Goal: Check status

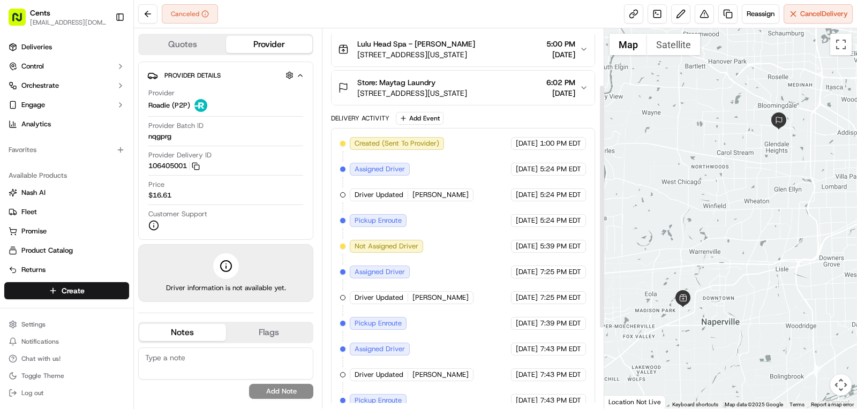
scroll to position [210, 0]
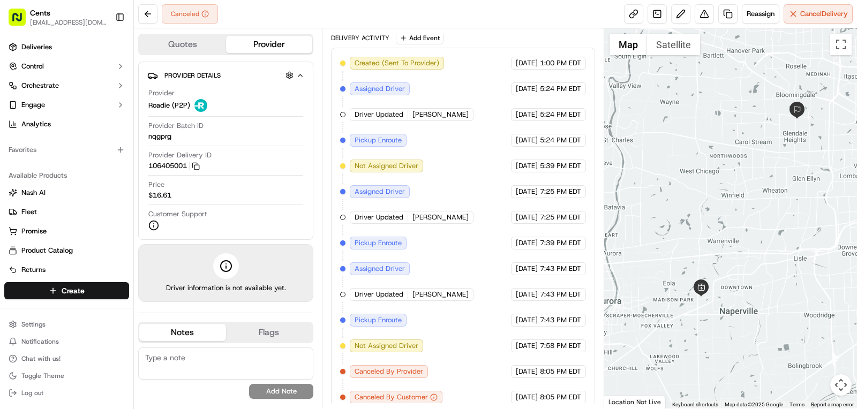
drag, startPoint x: 683, startPoint y: 263, endPoint x: 703, endPoint y: 250, distance: 23.9
click at [703, 250] on div at bounding box center [730, 218] width 253 height 380
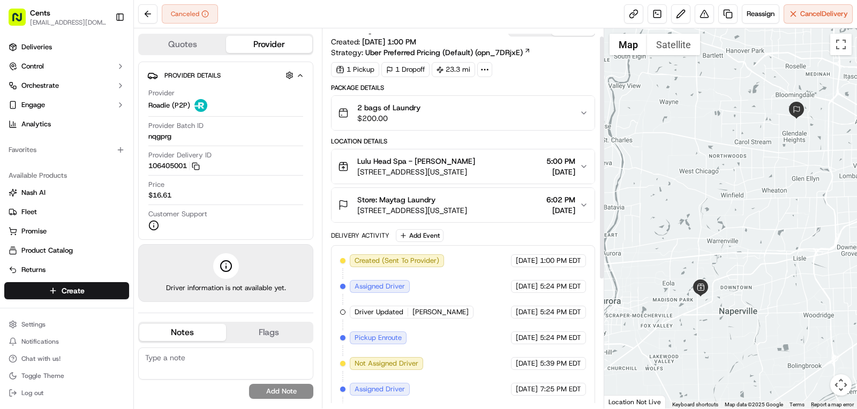
scroll to position [0, 0]
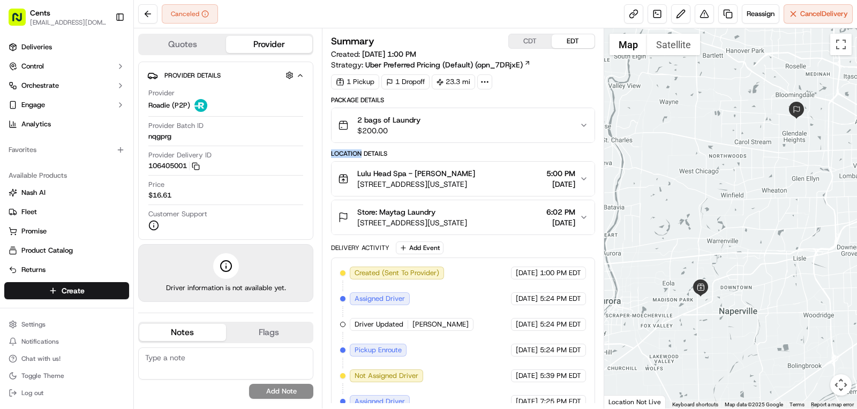
drag, startPoint x: 456, startPoint y: 148, endPoint x: 361, endPoint y: 150, distance: 94.8
click at [361, 150] on div "Location Details" at bounding box center [463, 153] width 264 height 9
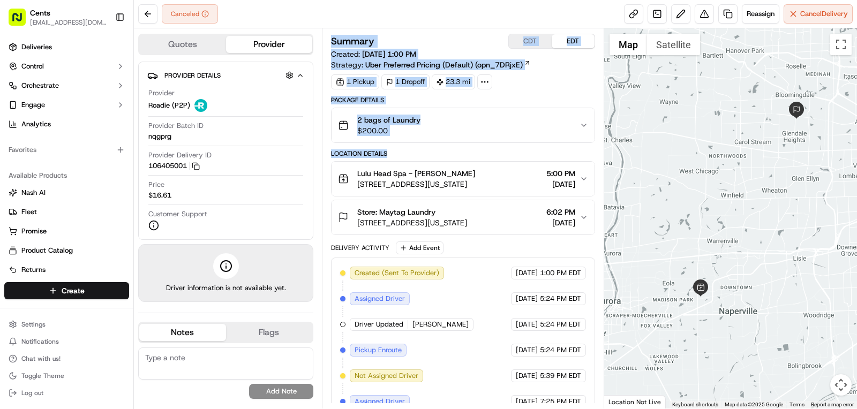
drag, startPoint x: 329, startPoint y: 153, endPoint x: 426, endPoint y: 151, distance: 96.9
click at [426, 151] on div "Summary CDT EDT Created: [DATE] 1:00 PM Strategy: Uber Preferred Pricing (Defau…" at bounding box center [463, 218] width 282 height 380
click at [426, 151] on div "Location Details" at bounding box center [463, 153] width 264 height 9
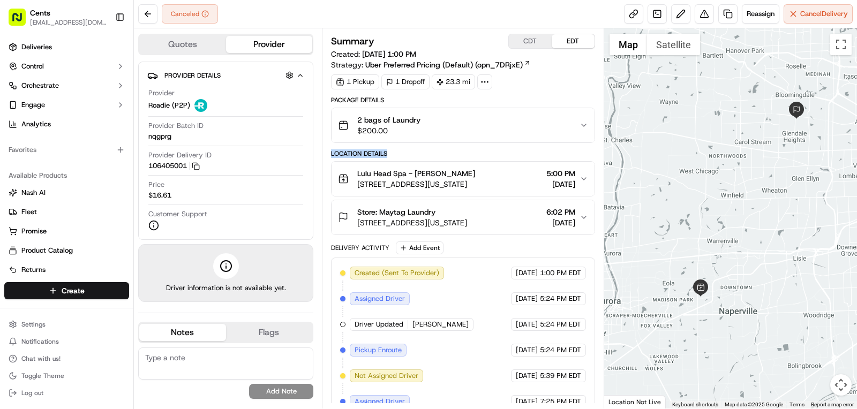
drag, startPoint x: 396, startPoint y: 154, endPoint x: 331, endPoint y: 154, distance: 64.2
click at [331, 154] on div "Location Details" at bounding box center [463, 153] width 264 height 9
click at [388, 149] on div "Location Details" at bounding box center [463, 153] width 264 height 9
drag, startPoint x: 332, startPoint y: 153, endPoint x: 400, endPoint y: 150, distance: 68.0
click at [400, 150] on div "Location Details" at bounding box center [463, 153] width 264 height 9
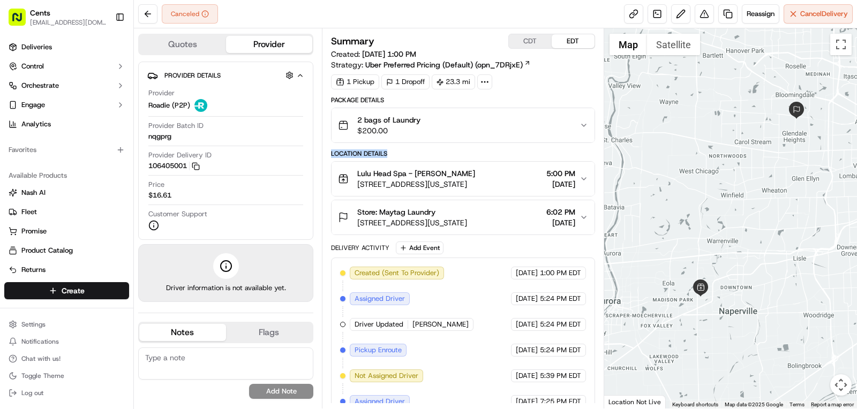
click at [402, 151] on div "Location Details" at bounding box center [463, 153] width 264 height 9
drag, startPoint x: 400, startPoint y: 152, endPoint x: 335, endPoint y: 156, distance: 65.5
click at [336, 156] on div "Location Details" at bounding box center [463, 153] width 264 height 9
click at [335, 156] on div "Location Details" at bounding box center [463, 153] width 264 height 9
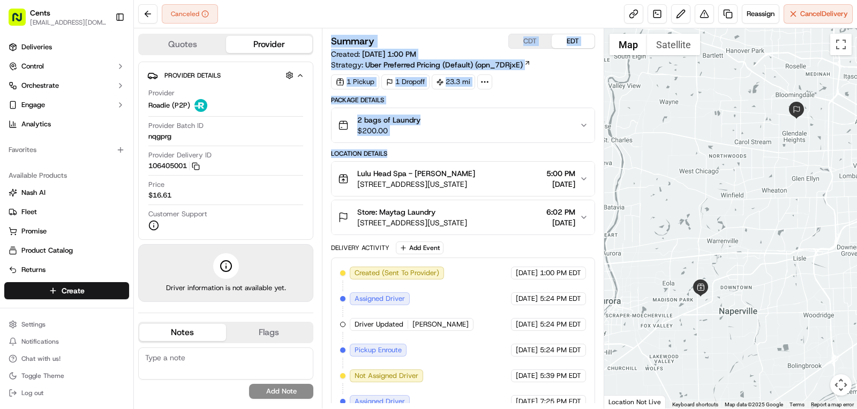
drag, startPoint x: 328, startPoint y: 154, endPoint x: 412, endPoint y: 150, distance: 83.6
click at [412, 150] on div "Summary CDT EDT Created: [DATE] 1:00 PM Strategy: Uber Preferred Pricing (Defau…" at bounding box center [463, 218] width 282 height 380
click at [412, 150] on div "Location Details" at bounding box center [463, 153] width 264 height 9
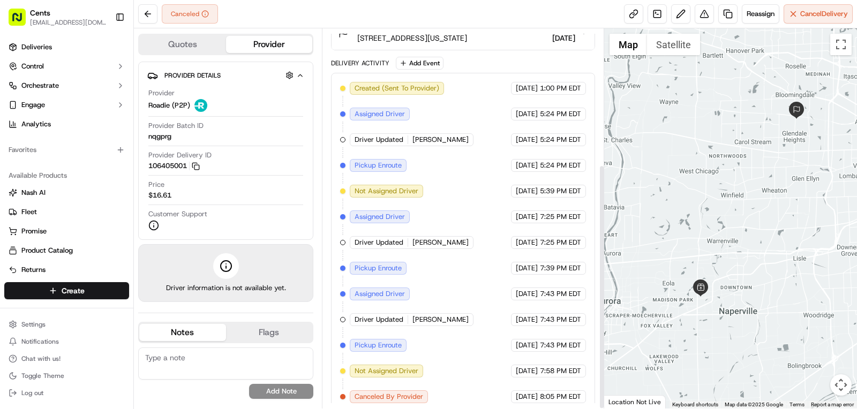
scroll to position [210, 0]
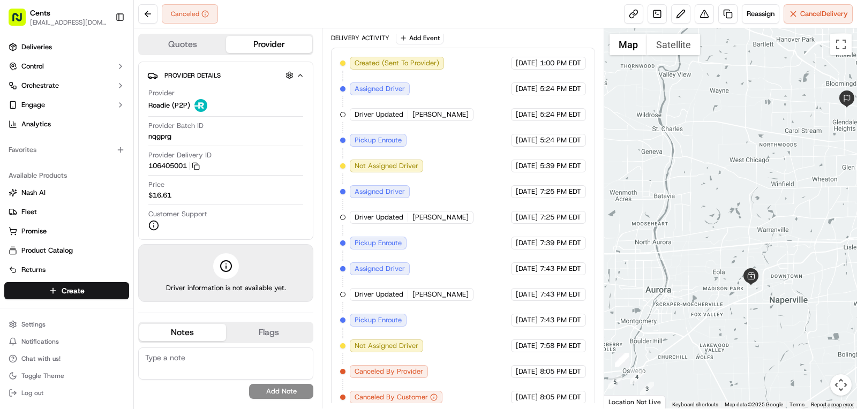
drag, startPoint x: 690, startPoint y: 245, endPoint x: 738, endPoint y: 234, distance: 50.0
click at [738, 234] on div at bounding box center [730, 218] width 253 height 380
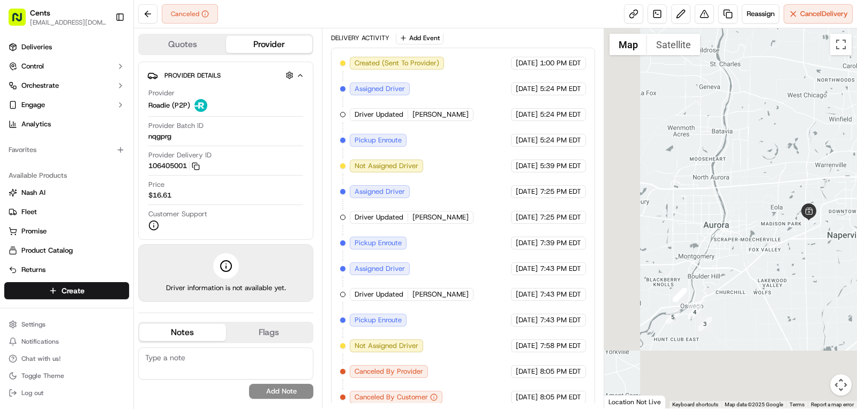
drag, startPoint x: 714, startPoint y: 248, endPoint x: 720, endPoint y: 245, distance: 7.2
click at [725, 231] on div at bounding box center [730, 218] width 253 height 380
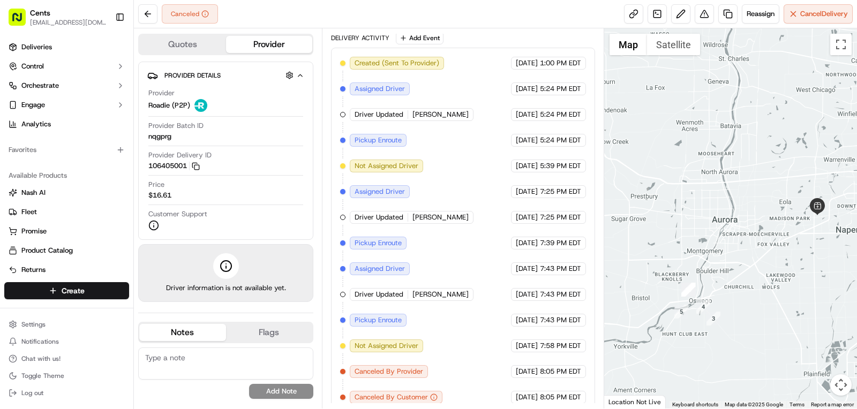
drag, startPoint x: 733, startPoint y: 338, endPoint x: 732, endPoint y: 318, distance: 19.8
click at [752, 317] on div at bounding box center [730, 218] width 253 height 380
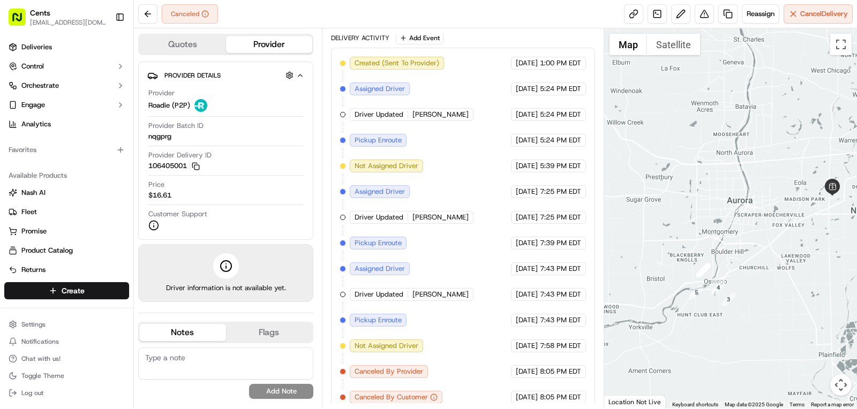
click at [699, 310] on div at bounding box center [730, 218] width 253 height 380
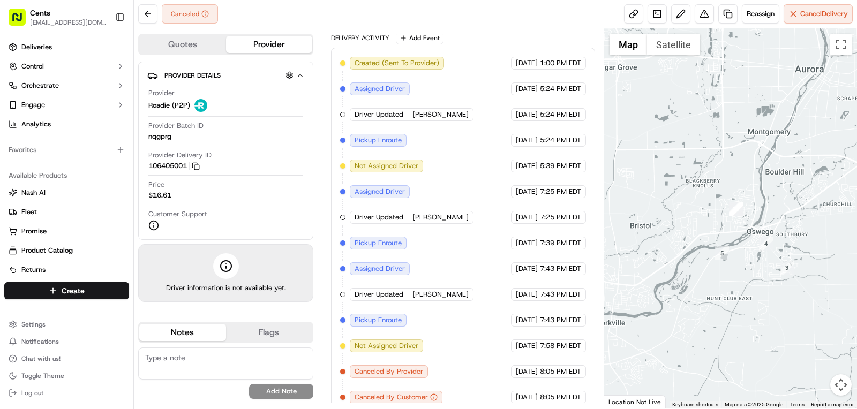
drag, startPoint x: 740, startPoint y: 275, endPoint x: 768, endPoint y: 247, distance: 39.7
click at [778, 242] on div at bounding box center [730, 218] width 253 height 380
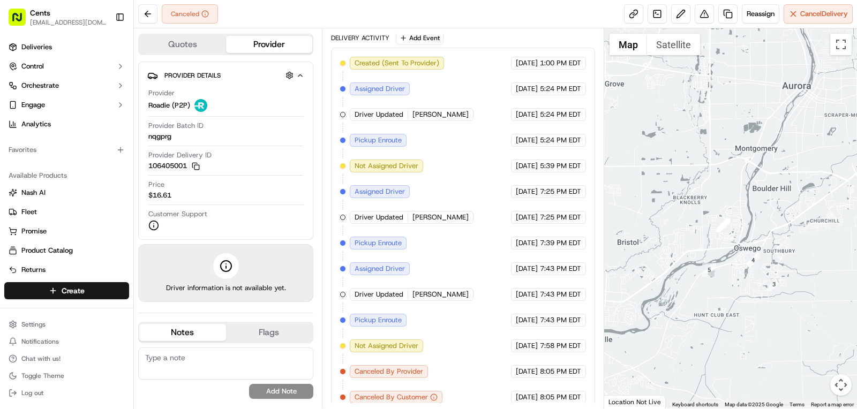
drag, startPoint x: 745, startPoint y: 263, endPoint x: 691, endPoint y: 318, distance: 77.6
click at [691, 318] on div at bounding box center [730, 218] width 253 height 380
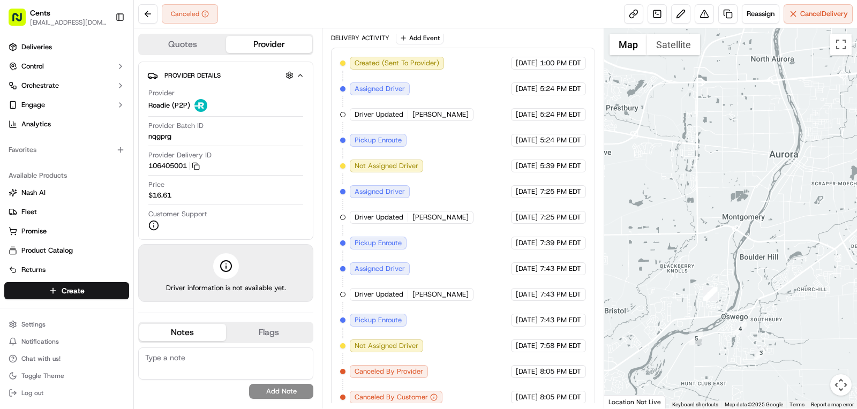
drag, startPoint x: 686, startPoint y: 192, endPoint x: 673, endPoint y: 262, distance: 70.8
click at [673, 262] on div at bounding box center [730, 218] width 253 height 380
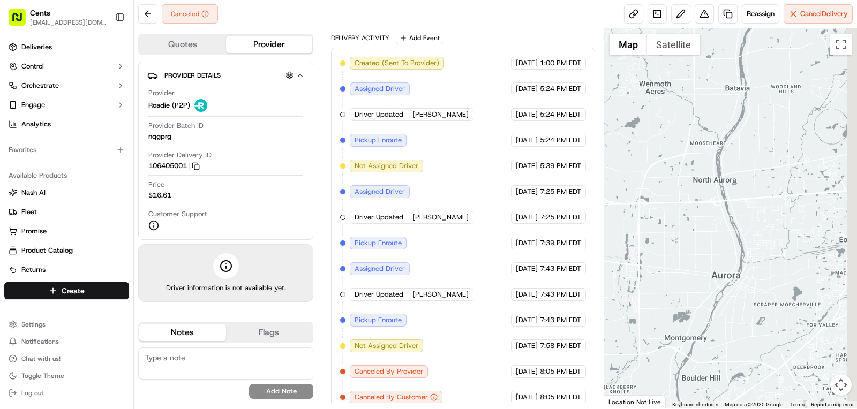
drag, startPoint x: 710, startPoint y: 147, endPoint x: 653, endPoint y: 275, distance: 139.7
click at [653, 275] on div at bounding box center [730, 218] width 253 height 380
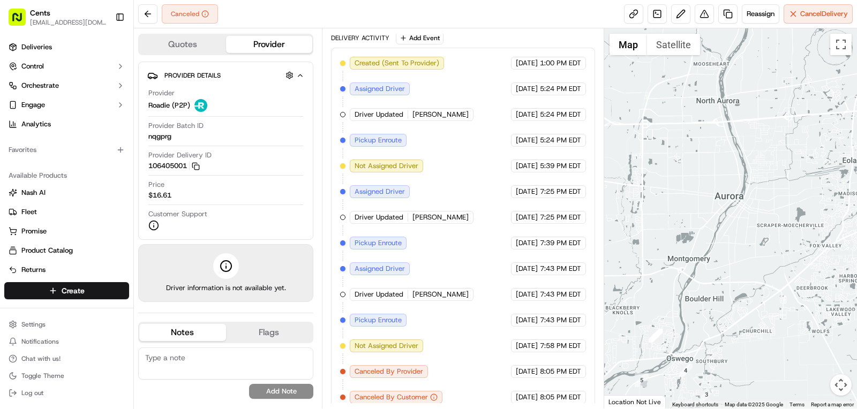
drag, startPoint x: 753, startPoint y: 294, endPoint x: 773, endPoint y: 160, distance: 135.9
click at [773, 161] on div at bounding box center [730, 218] width 253 height 380
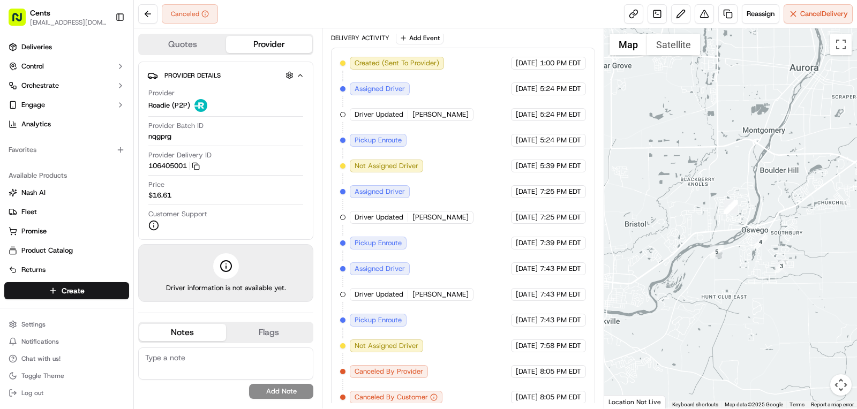
drag, startPoint x: 690, startPoint y: 270, endPoint x: 746, endPoint y: 274, distance: 56.9
click at [746, 274] on div at bounding box center [730, 218] width 253 height 380
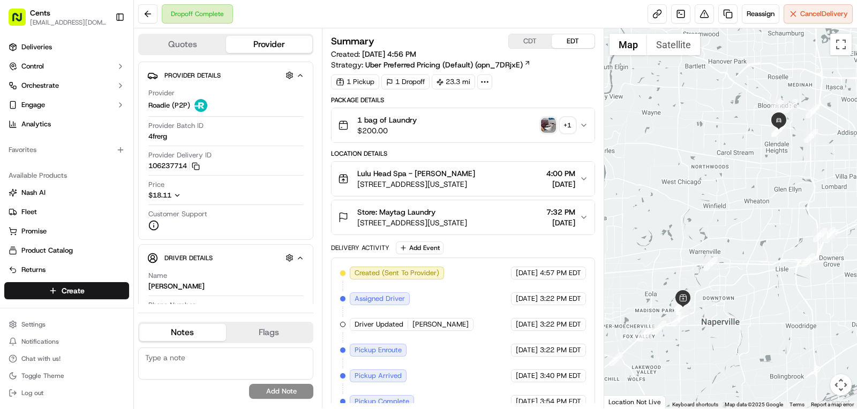
click at [322, 90] on div "Summary CDT EDT Created: 09/12/2025 4:56 PM Strategy: Uber Preferred Pricing (D…" at bounding box center [463, 218] width 282 height 380
